Goal: Navigation & Orientation: Find specific page/section

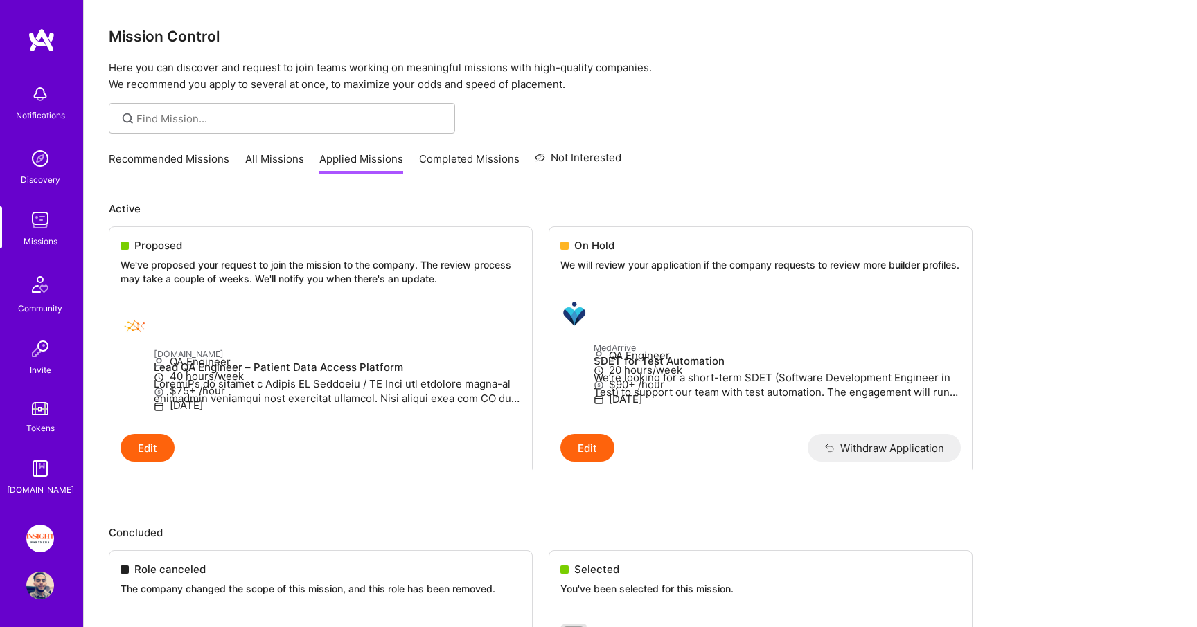
click at [251, 157] on link "All Missions" at bounding box center [274, 163] width 59 height 23
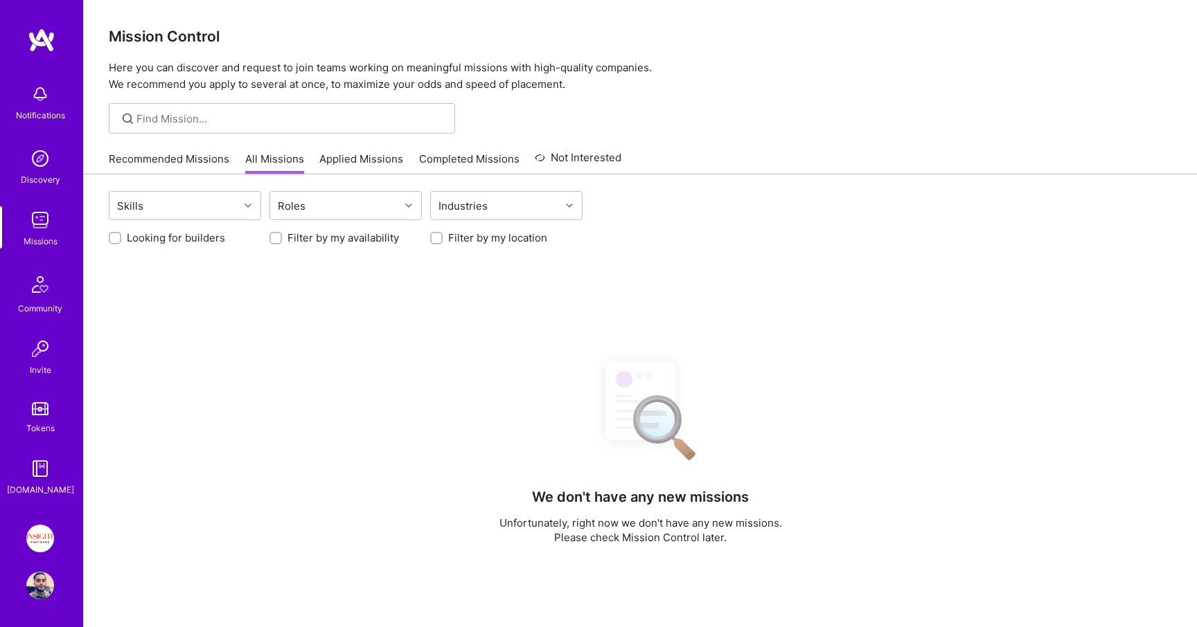
click at [366, 157] on link "Applied Missions" at bounding box center [361, 163] width 84 height 23
